Goal: Task Accomplishment & Management: Use online tool/utility

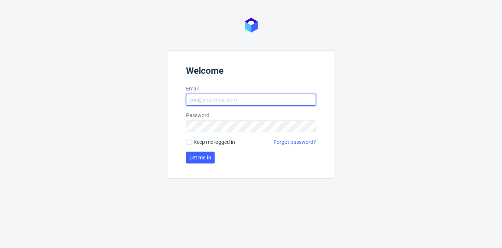
type input "[EMAIL_ADDRESS][PERSON_NAME][DOMAIN_NAME]"
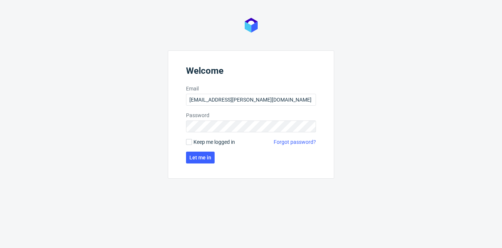
click at [212, 140] on span "Keep me logged in" at bounding box center [214, 141] width 42 height 7
click at [192, 140] on input "Keep me logged in" at bounding box center [189, 142] width 6 height 6
checkbox input "true"
click at [206, 156] on span "Let me in" at bounding box center [200, 157] width 22 height 5
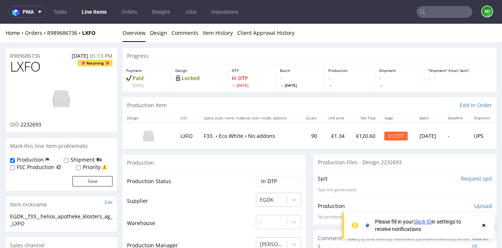
click at [379, 175] on div "Spit Request spit Spit not generated" at bounding box center [404, 183] width 183 height 27
click at [478, 180] on input "Request spit" at bounding box center [476, 178] width 31 height 7
